Goal: Task Accomplishment & Management: Complete application form

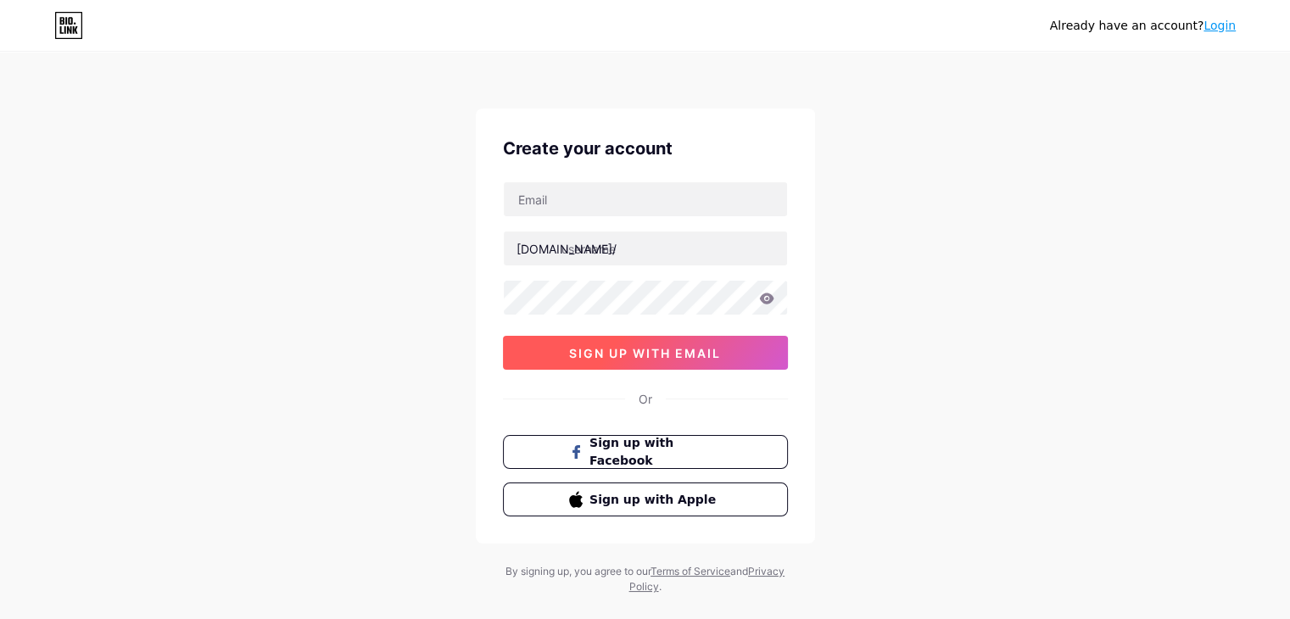
click at [630, 347] on span "sign up with email" at bounding box center [645, 353] width 152 height 14
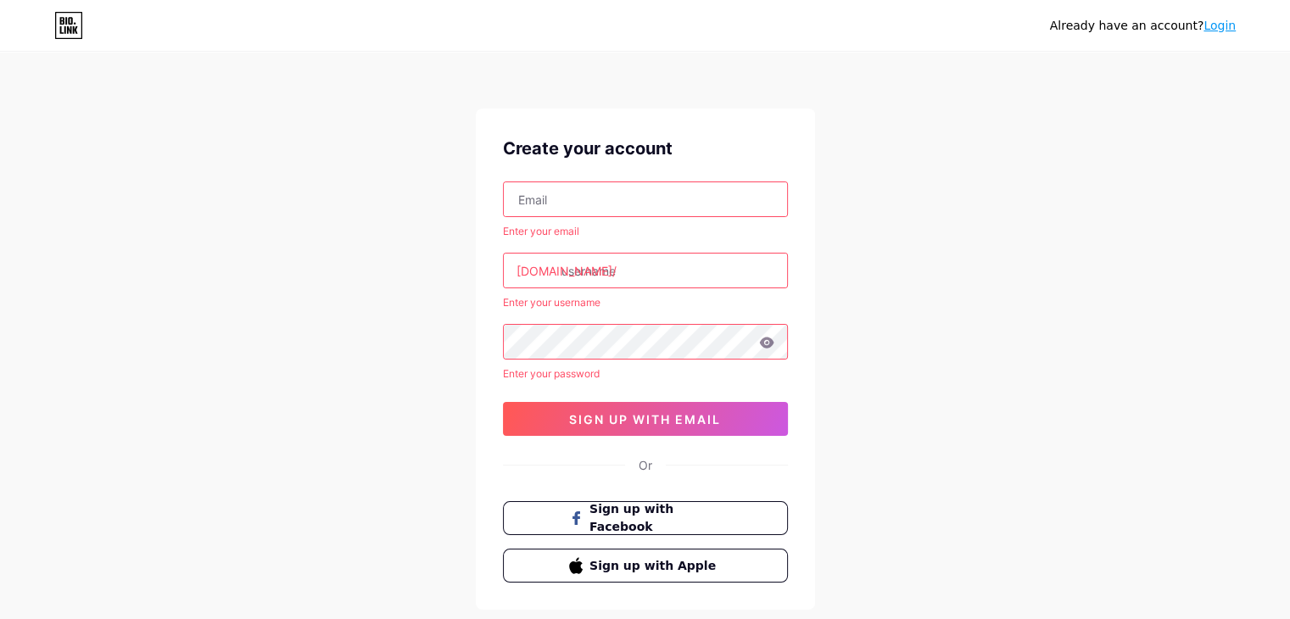
click at [545, 198] on input "text" at bounding box center [645, 199] width 283 height 34
type input "[EMAIL_ADDRESS][DOMAIN_NAME]"
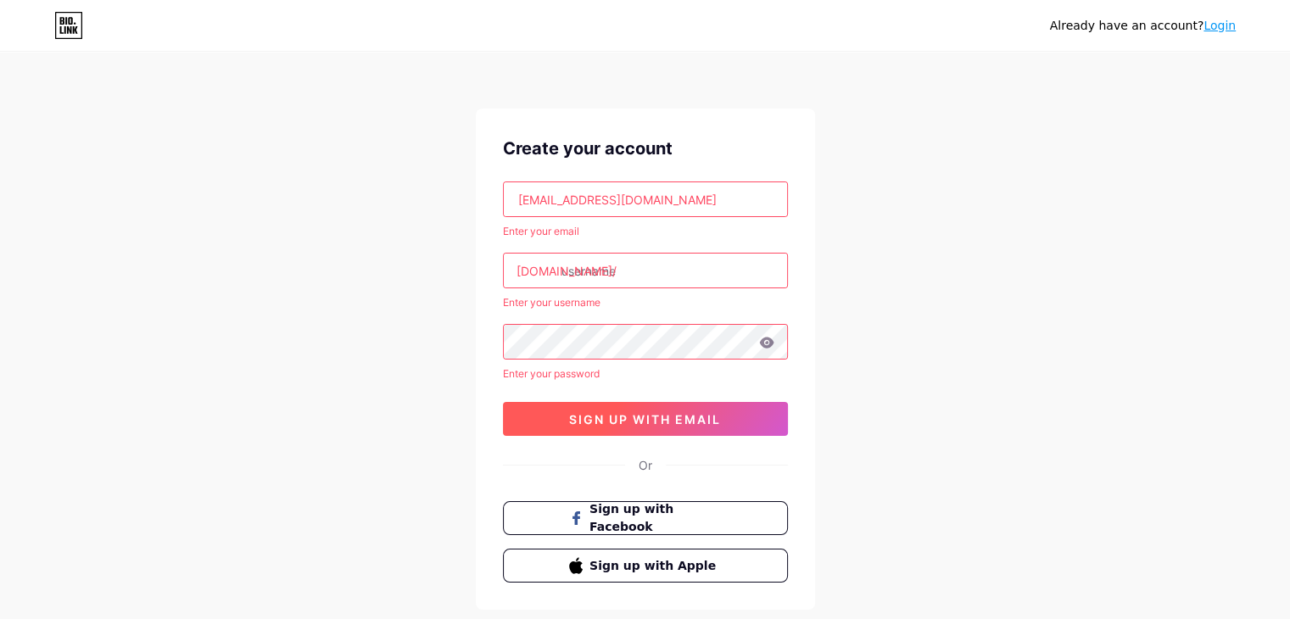
click at [648, 419] on span "sign up with email" at bounding box center [645, 419] width 152 height 14
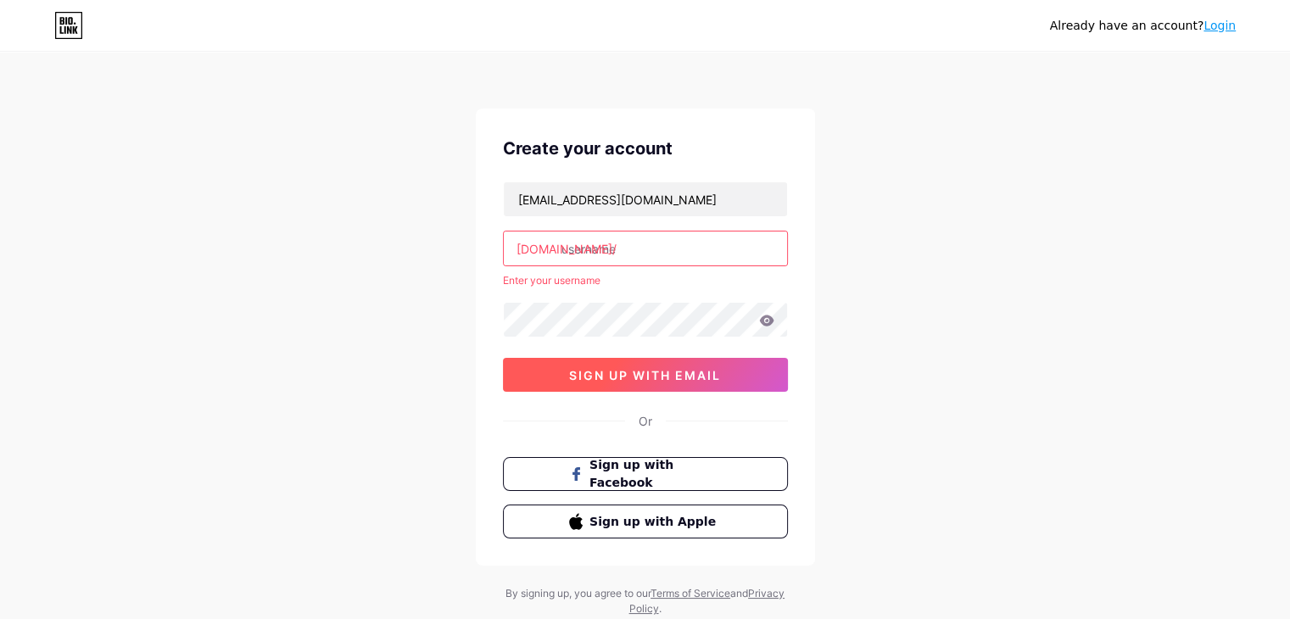
click at [712, 381] on button "sign up with email" at bounding box center [645, 375] width 285 height 34
click at [689, 373] on span "sign up with email" at bounding box center [645, 375] width 152 height 14
click at [582, 244] on input "text" at bounding box center [645, 249] width 283 height 34
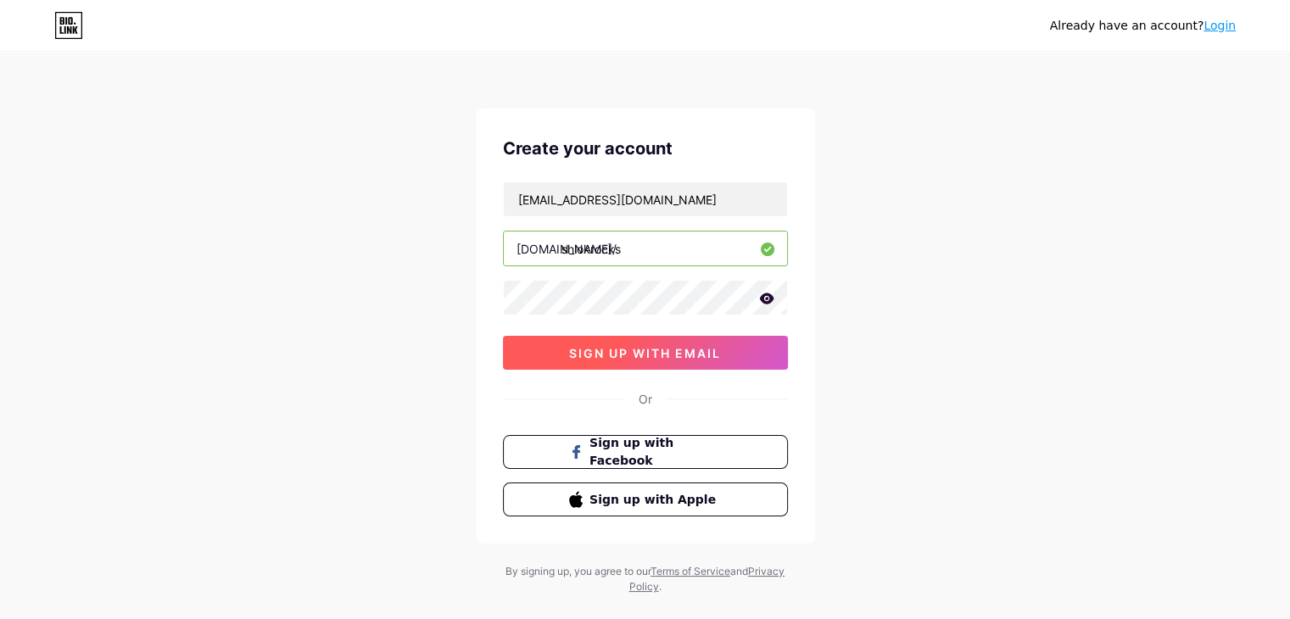
type input "shlokrocks"
click at [635, 338] on button "sign up with email" at bounding box center [645, 353] width 285 height 34
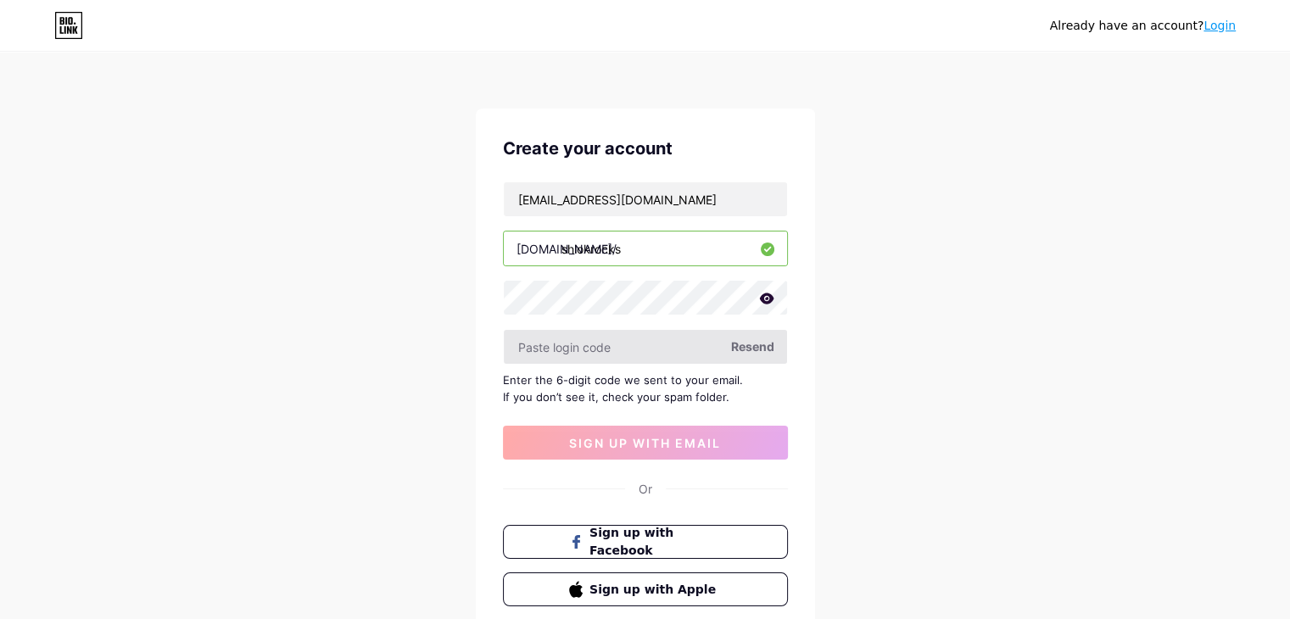
click at [612, 349] on input "text" at bounding box center [645, 347] width 283 height 34
click at [855, 328] on div "Already have an account? Login Create your account [EMAIL_ADDRESS][DOMAIN_NAME]…" at bounding box center [645, 369] width 1290 height 739
click at [633, 348] on input "text" at bounding box center [645, 347] width 283 height 34
click at [754, 342] on span "Resend" at bounding box center [752, 347] width 43 height 18
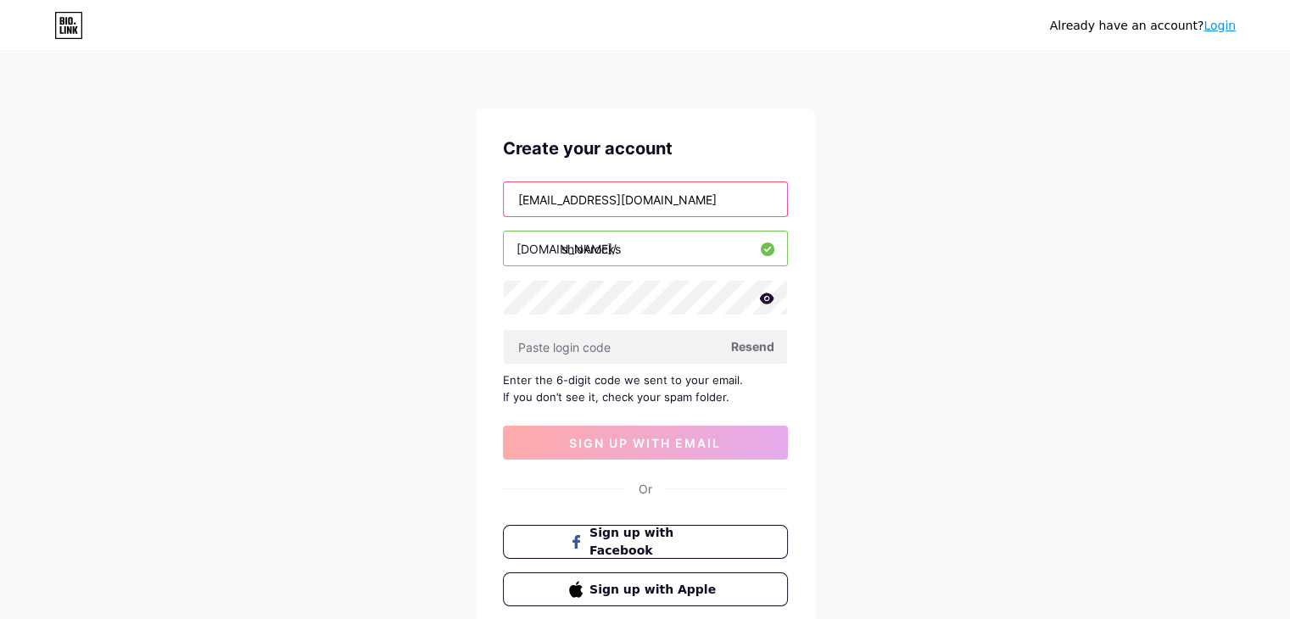
click at [696, 194] on input "[EMAIL_ADDRESS][DOMAIN_NAME]" at bounding box center [645, 199] width 283 height 34
type input "s"
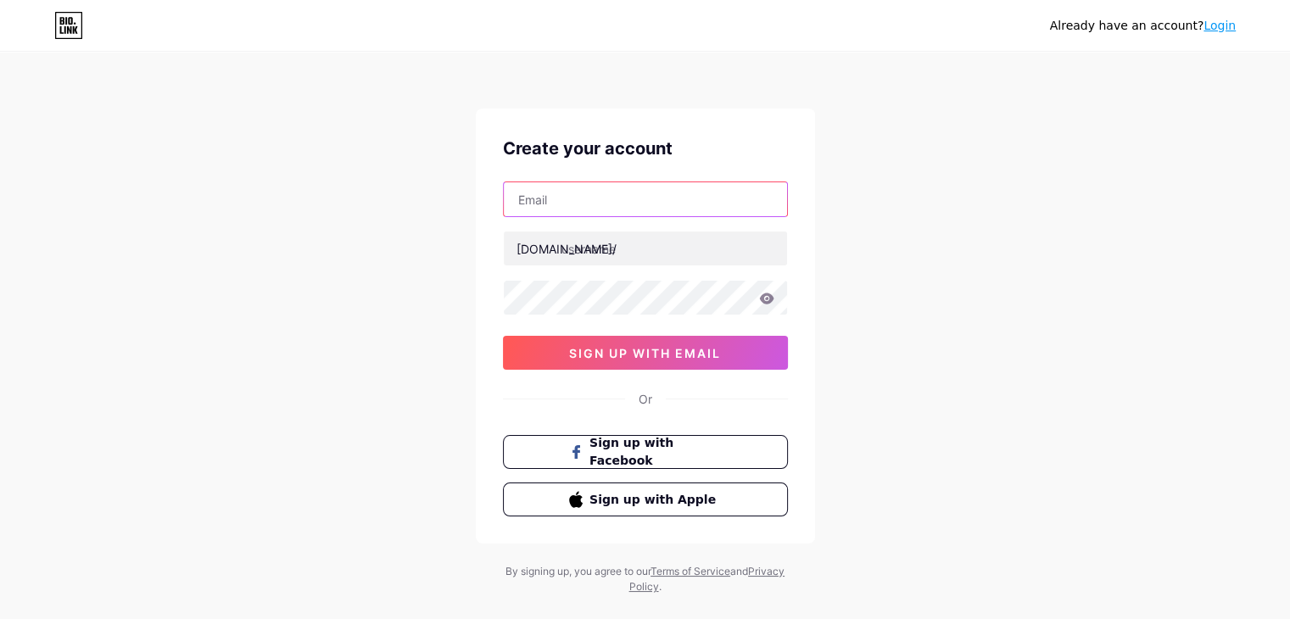
type input "[EMAIL_ADDRESS][DOMAIN_NAME]"
click at [688, 206] on input "[EMAIL_ADDRESS][DOMAIN_NAME]" at bounding box center [645, 199] width 283 height 34
click at [891, 357] on div "Already have an account? Login Create your account [EMAIL_ADDRESS][DOMAIN_NAME]…" at bounding box center [645, 324] width 1290 height 649
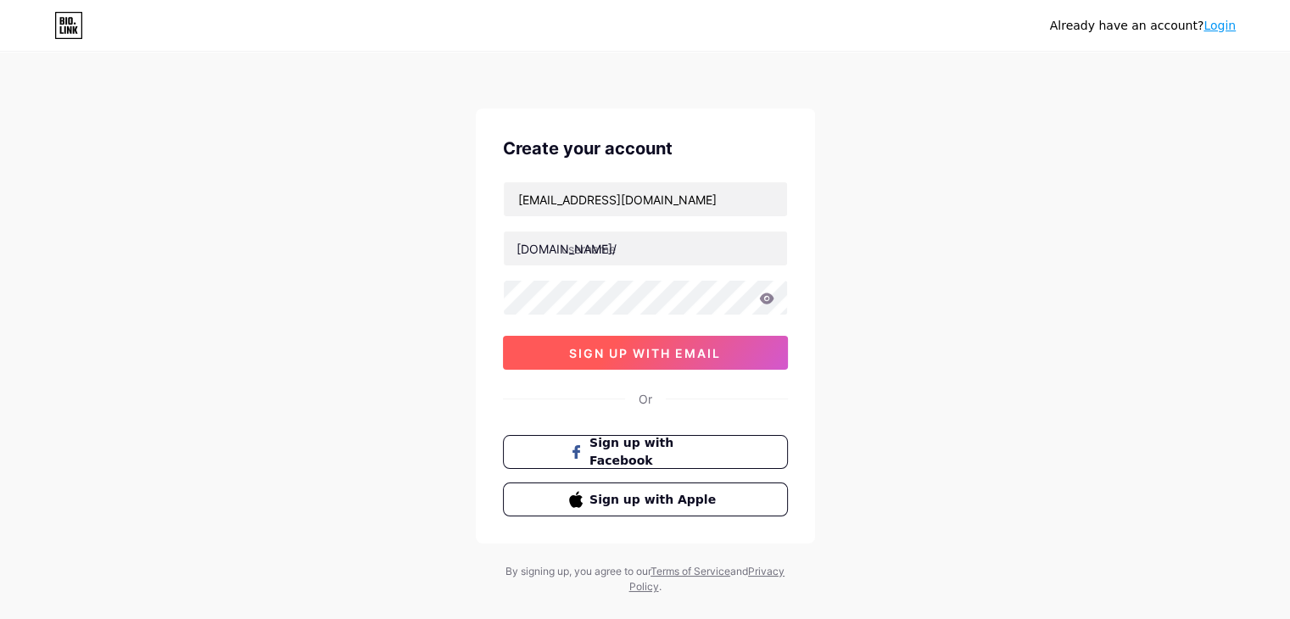
click at [658, 349] on span "sign up with email" at bounding box center [645, 353] width 152 height 14
